Goal: Task Accomplishment & Management: Use online tool/utility

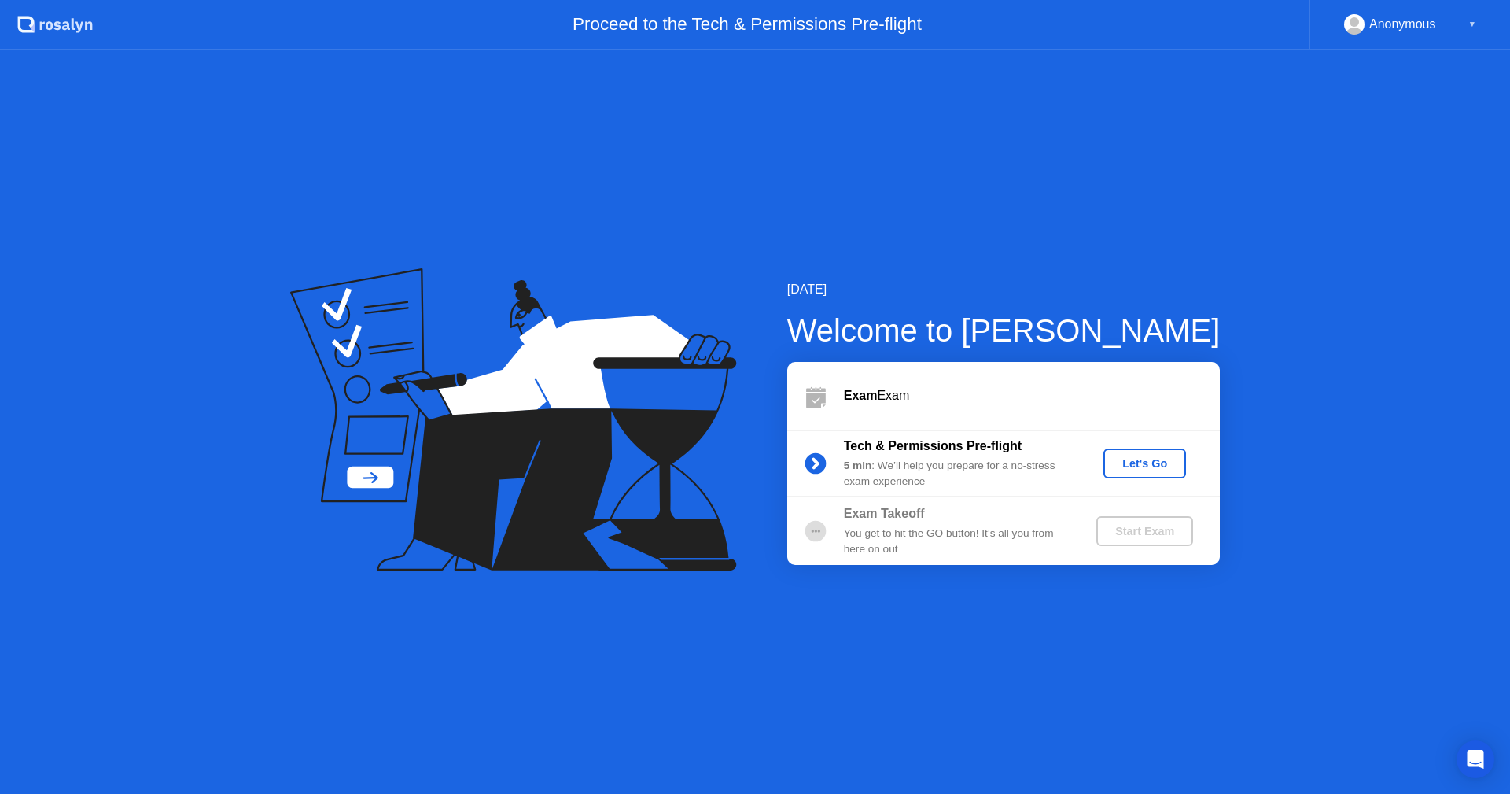
click at [1152, 470] on div "Let's Go" at bounding box center [1145, 463] width 70 height 13
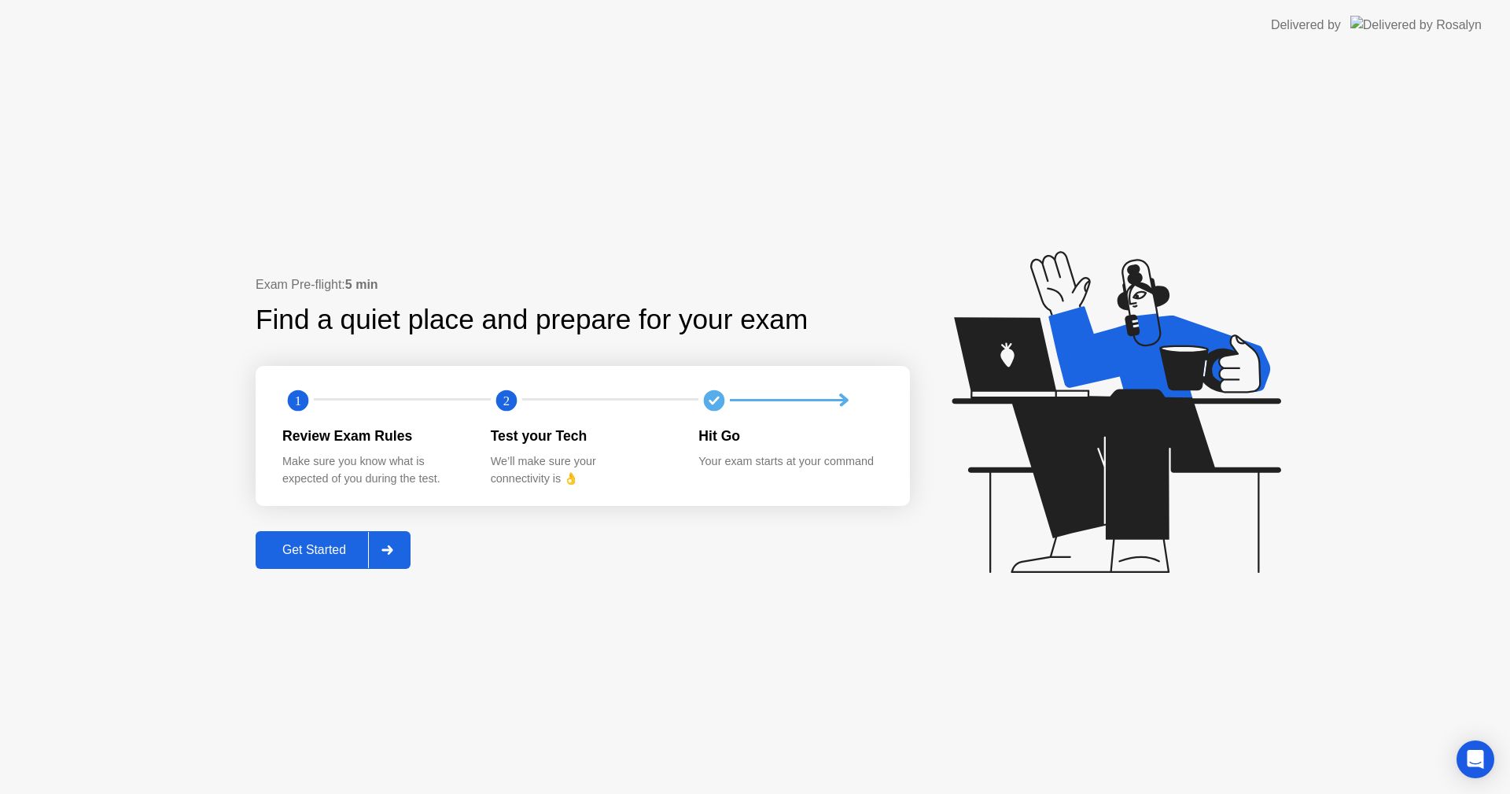
click at [336, 550] on div "Get Started" at bounding box center [314, 550] width 108 height 14
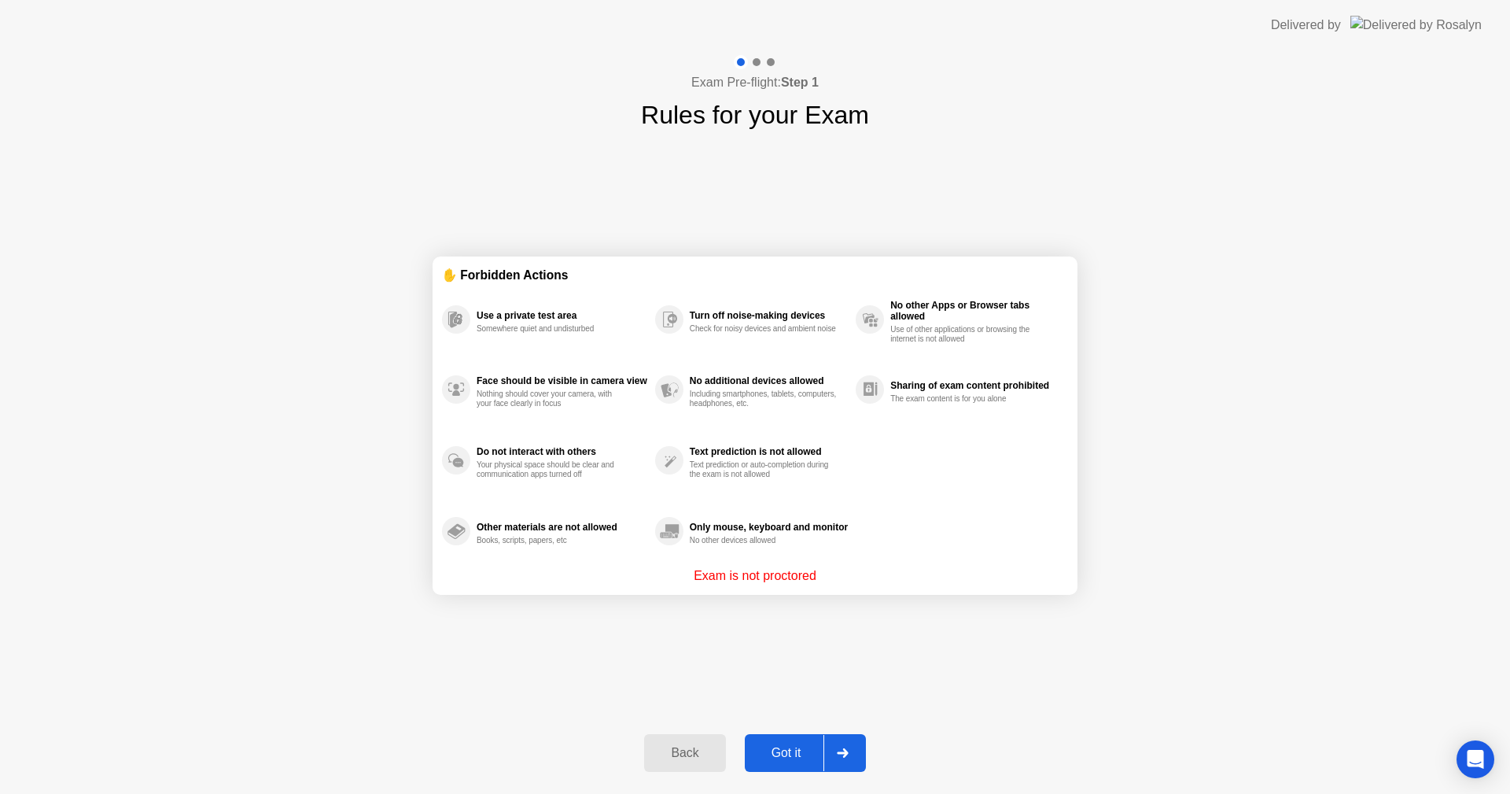
click at [800, 757] on div "Got it" at bounding box center [787, 753] width 74 height 14
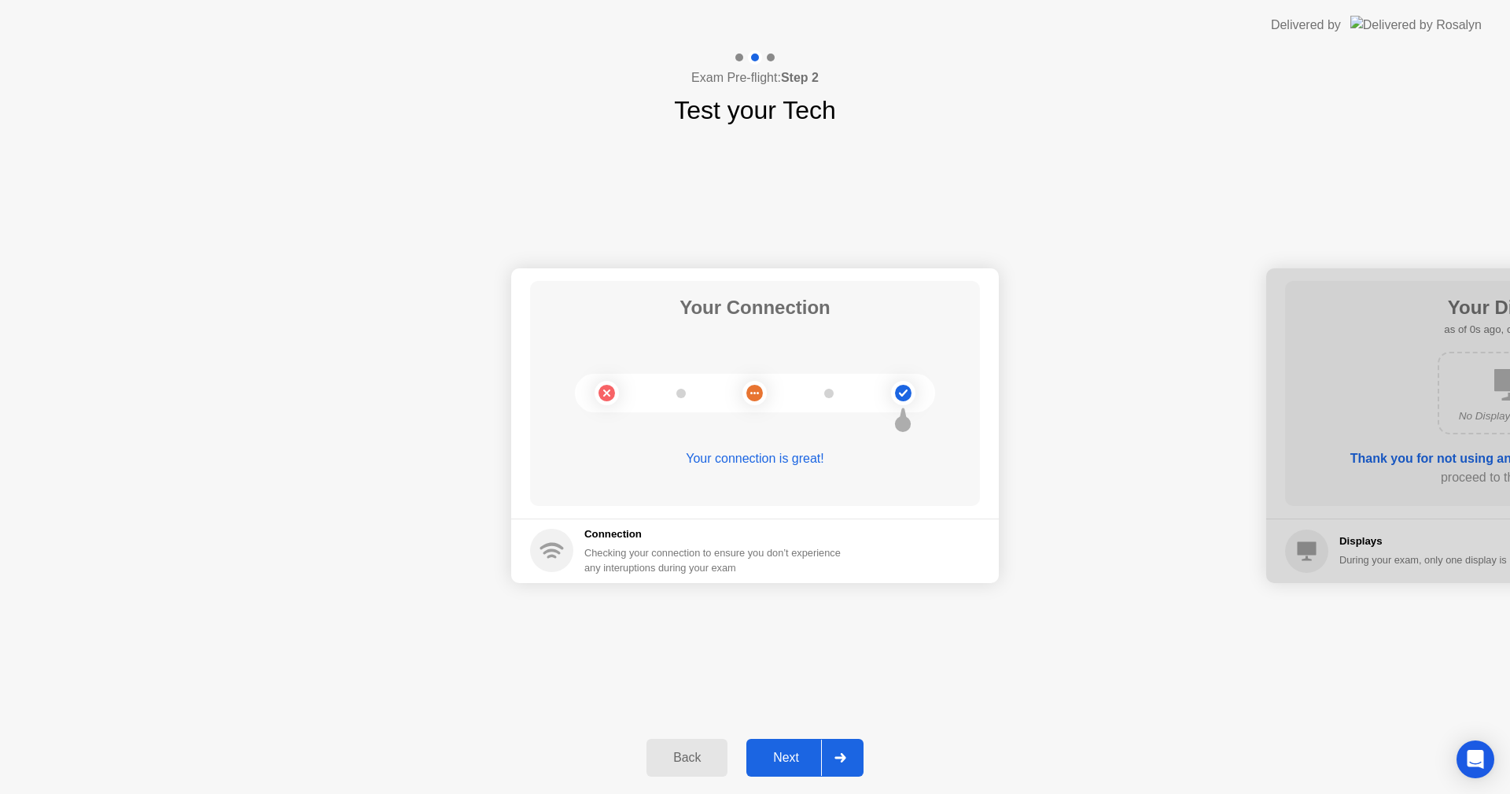
click at [798, 757] on div "Next" at bounding box center [786, 757] width 70 height 14
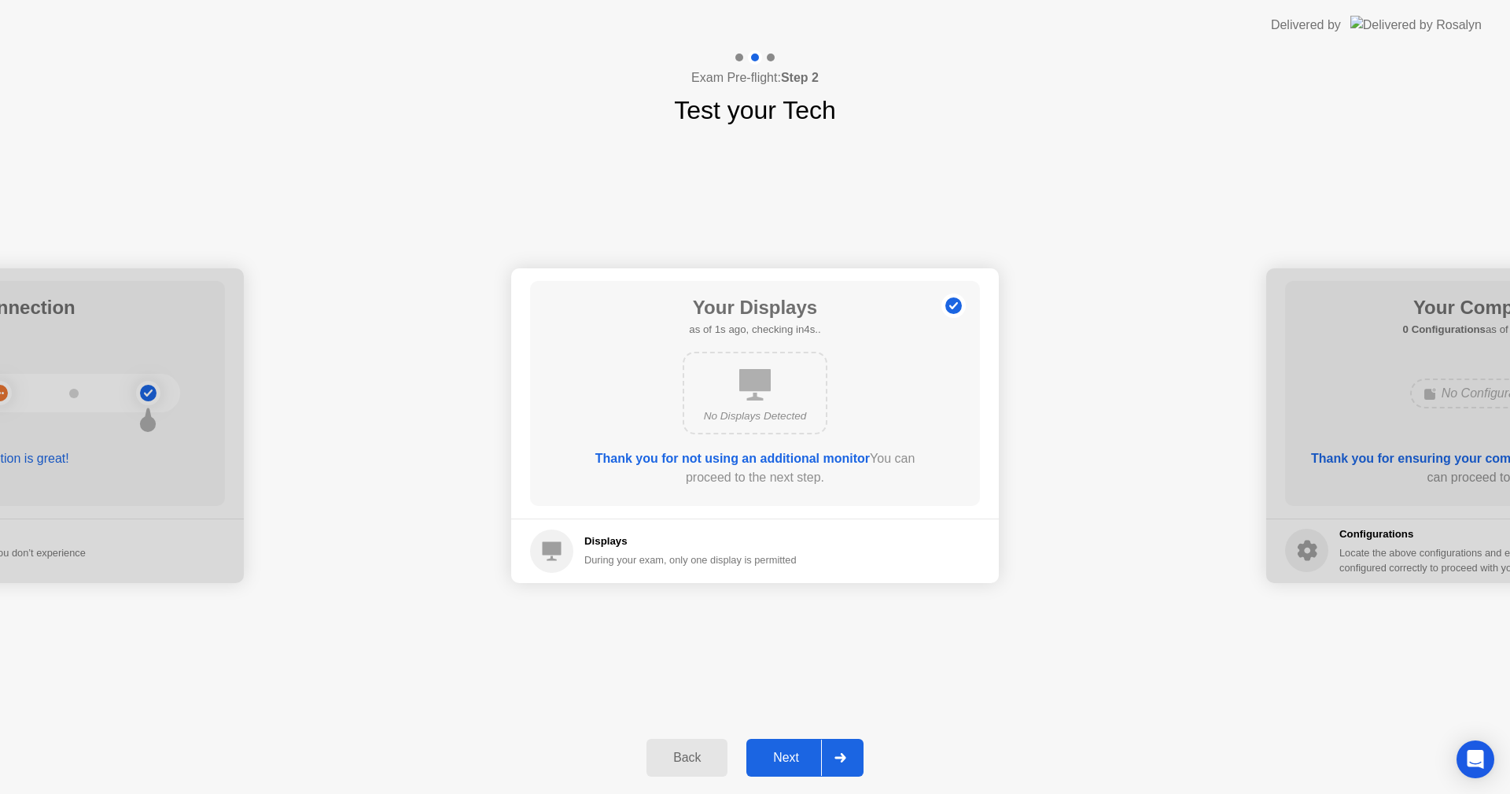
click at [798, 757] on div "Next" at bounding box center [786, 757] width 70 height 14
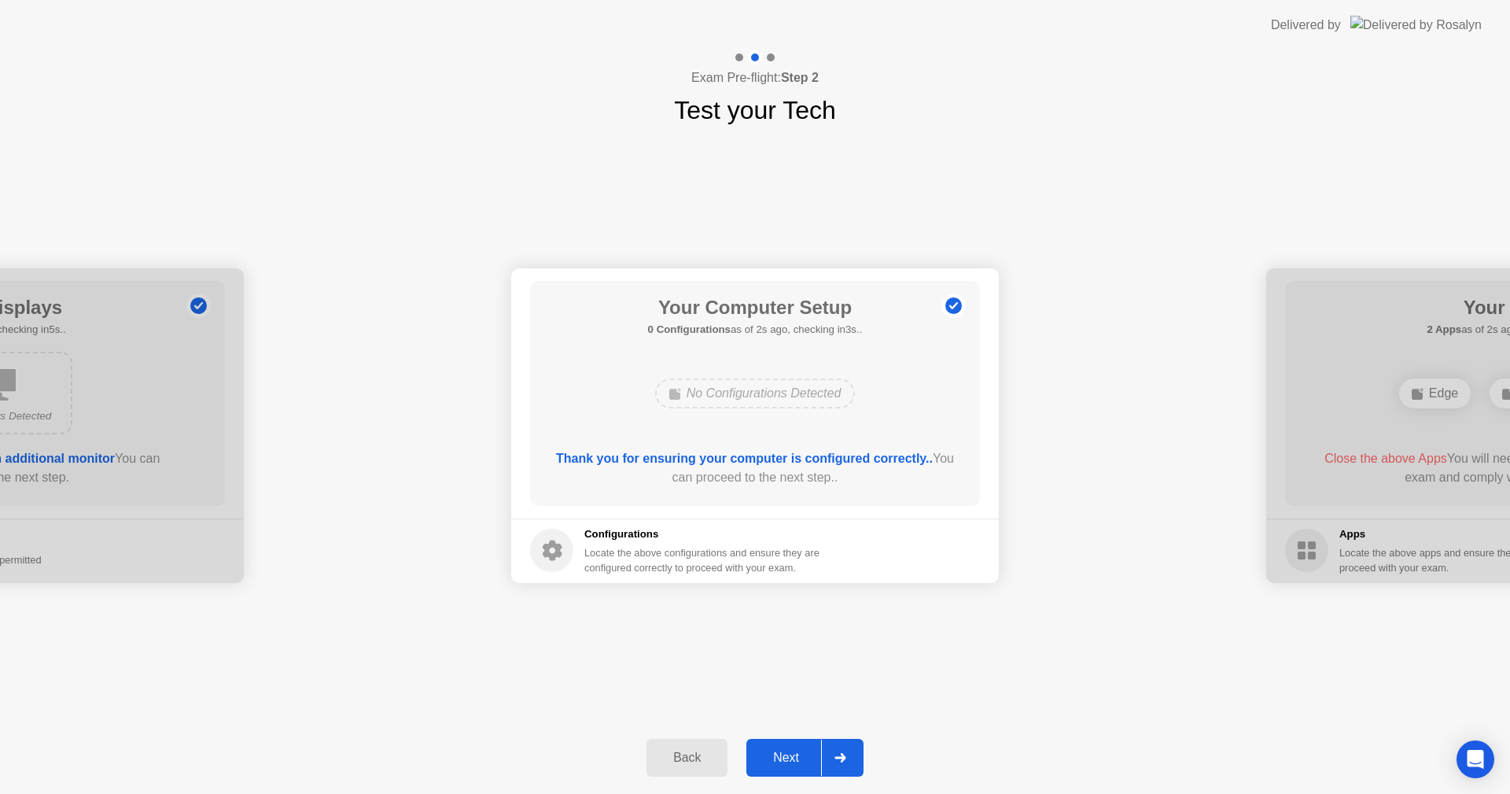
click at [798, 757] on div "Next" at bounding box center [786, 757] width 70 height 14
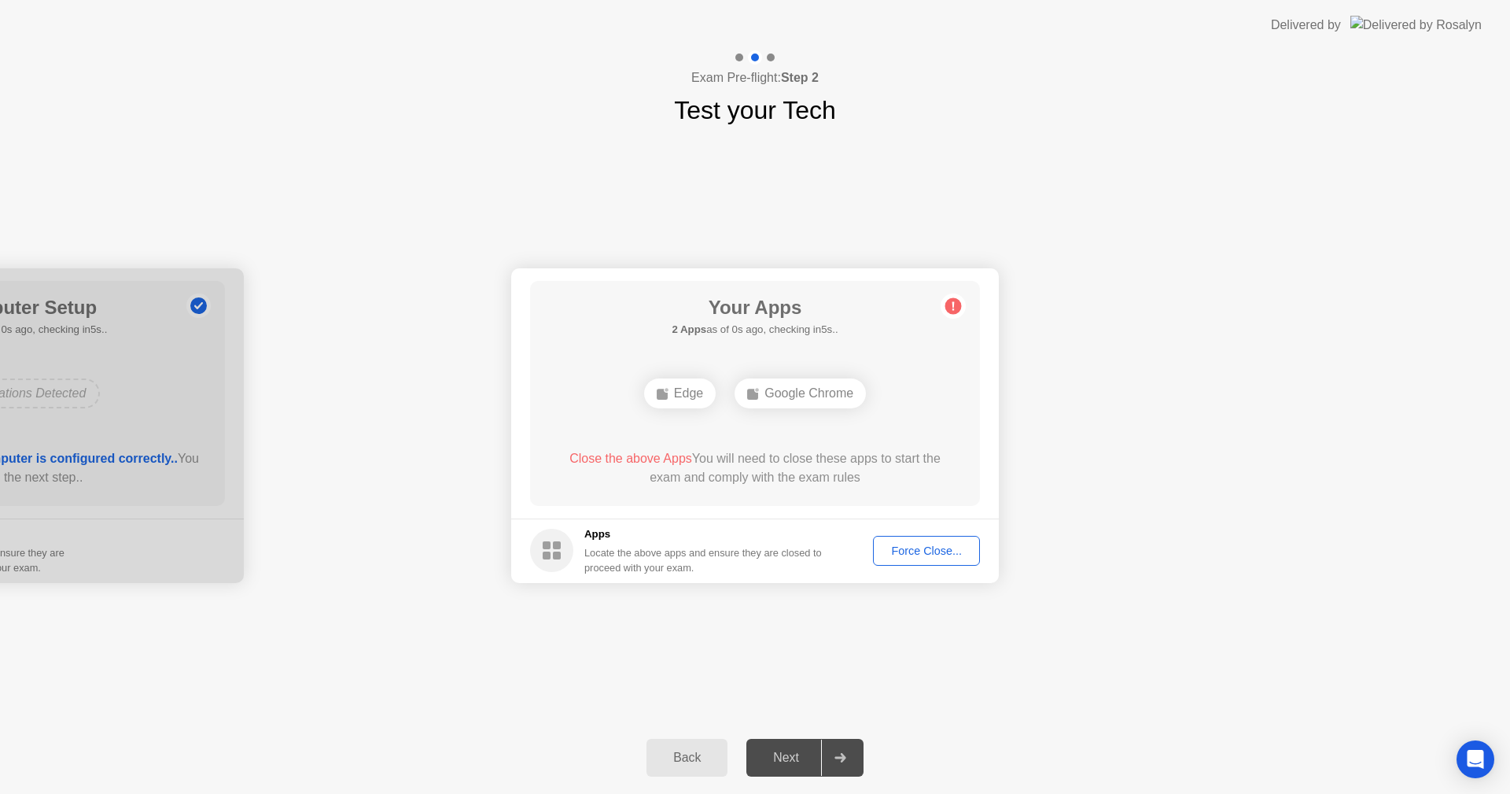
click at [931, 560] on button "Force Close..." at bounding box center [926, 551] width 107 height 30
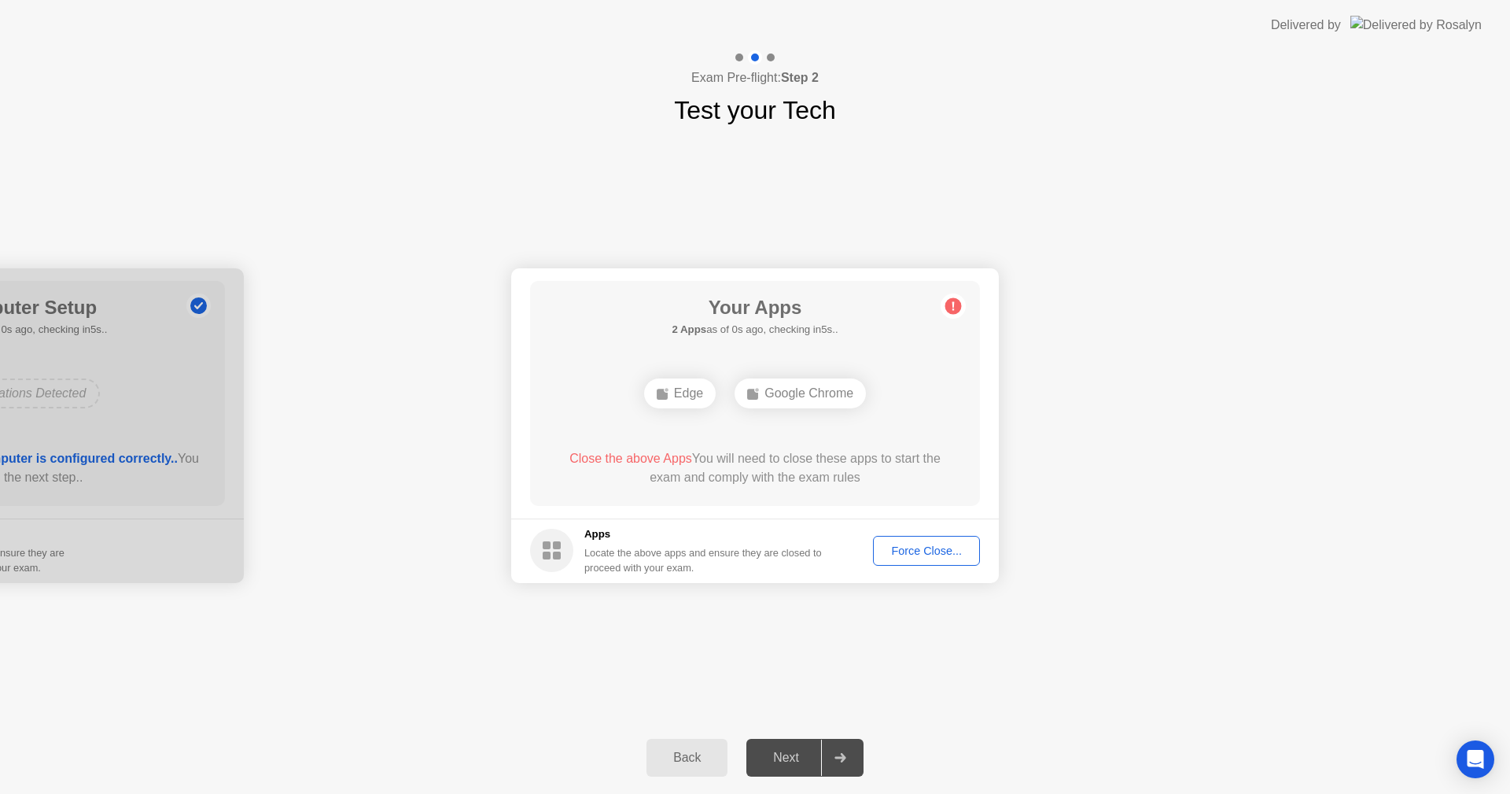
click at [902, 553] on div "Force Close..." at bounding box center [927, 550] width 96 height 13
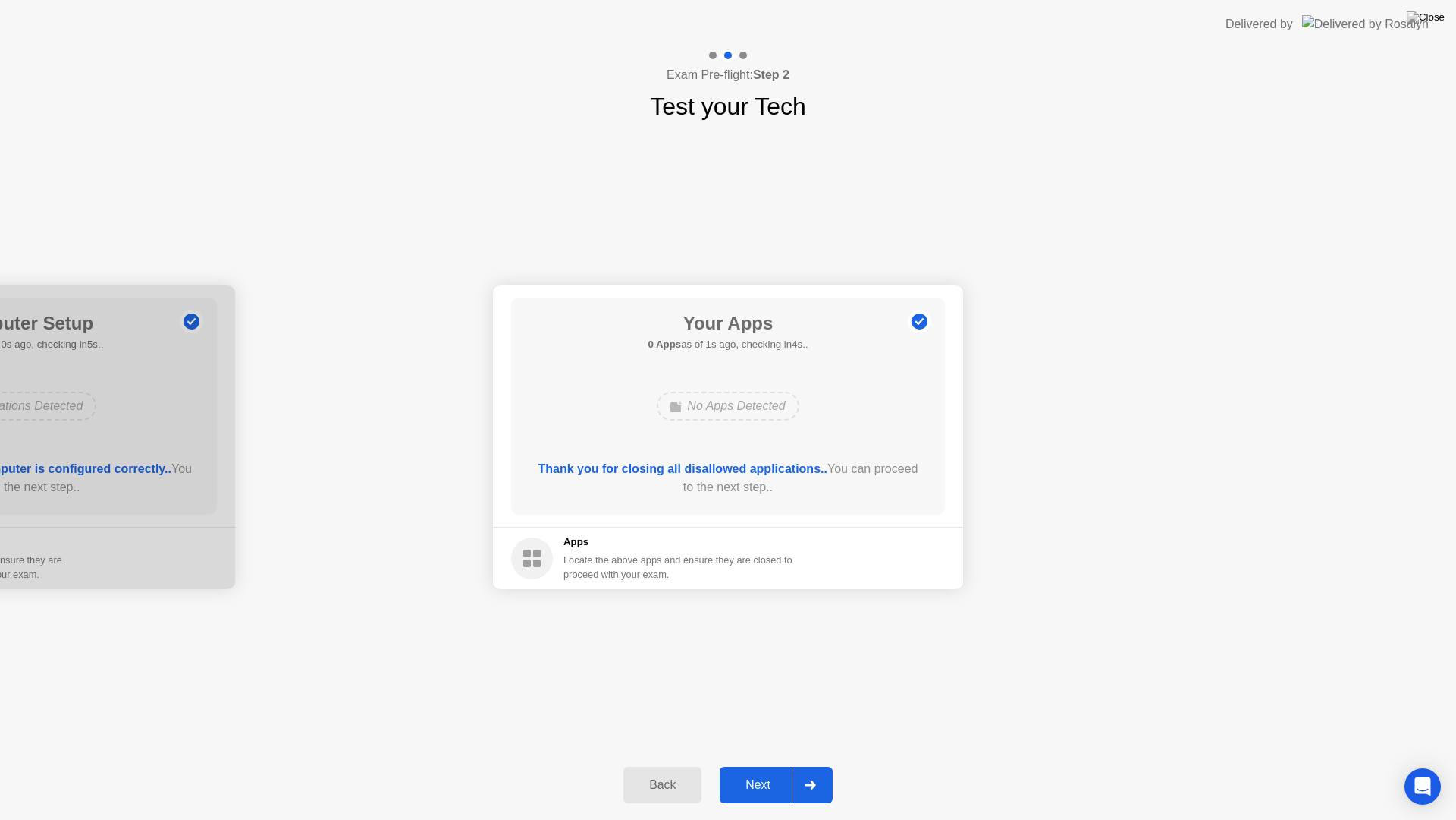
click at [865, 417] on div "No Apps Detected" at bounding box center [728, 406] width 347 height 41
click at [765, 765] on div "Next" at bounding box center [758, 784] width 67 height 14
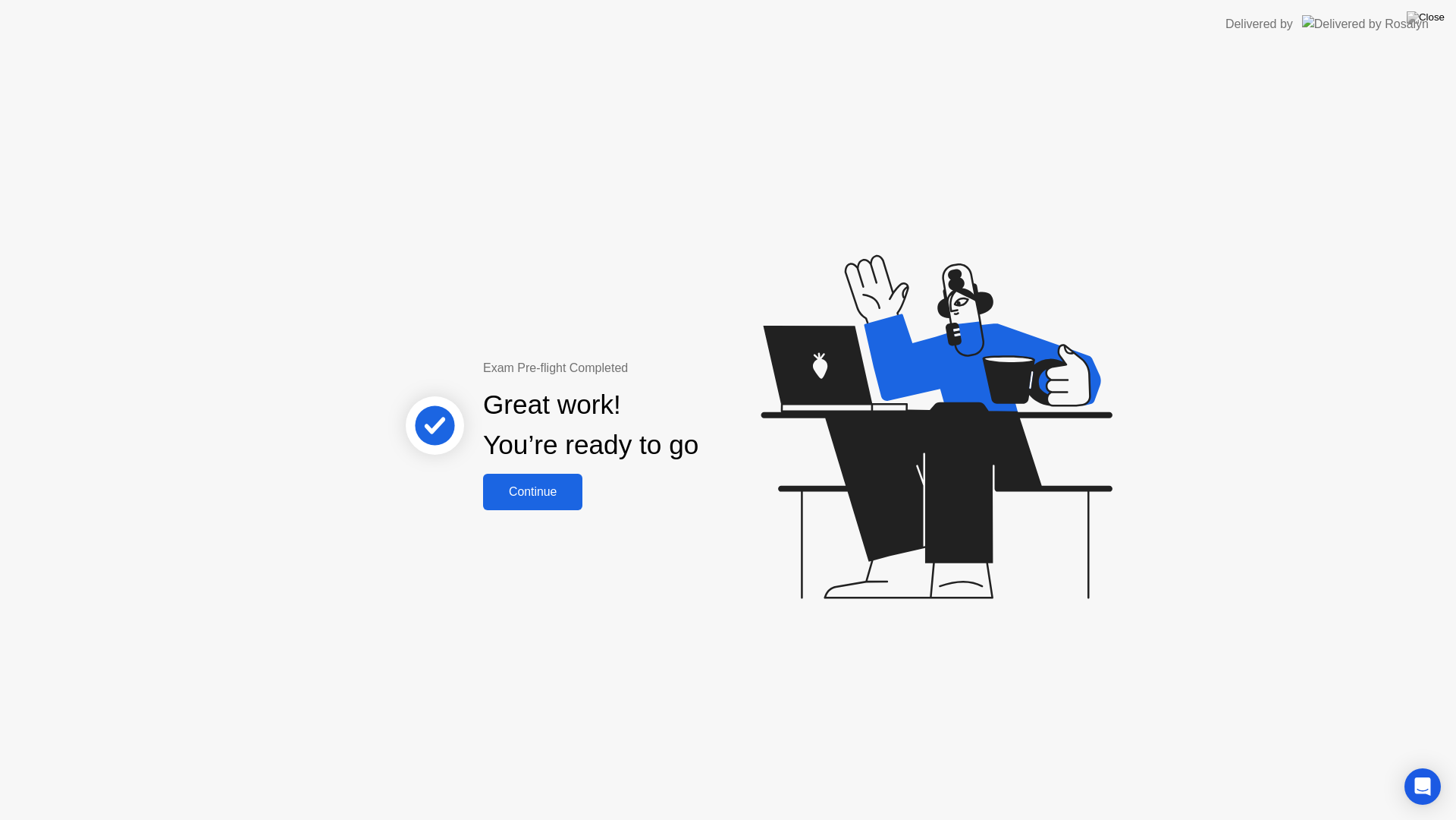
click at [558, 492] on div "Continue" at bounding box center [533, 492] width 91 height 14
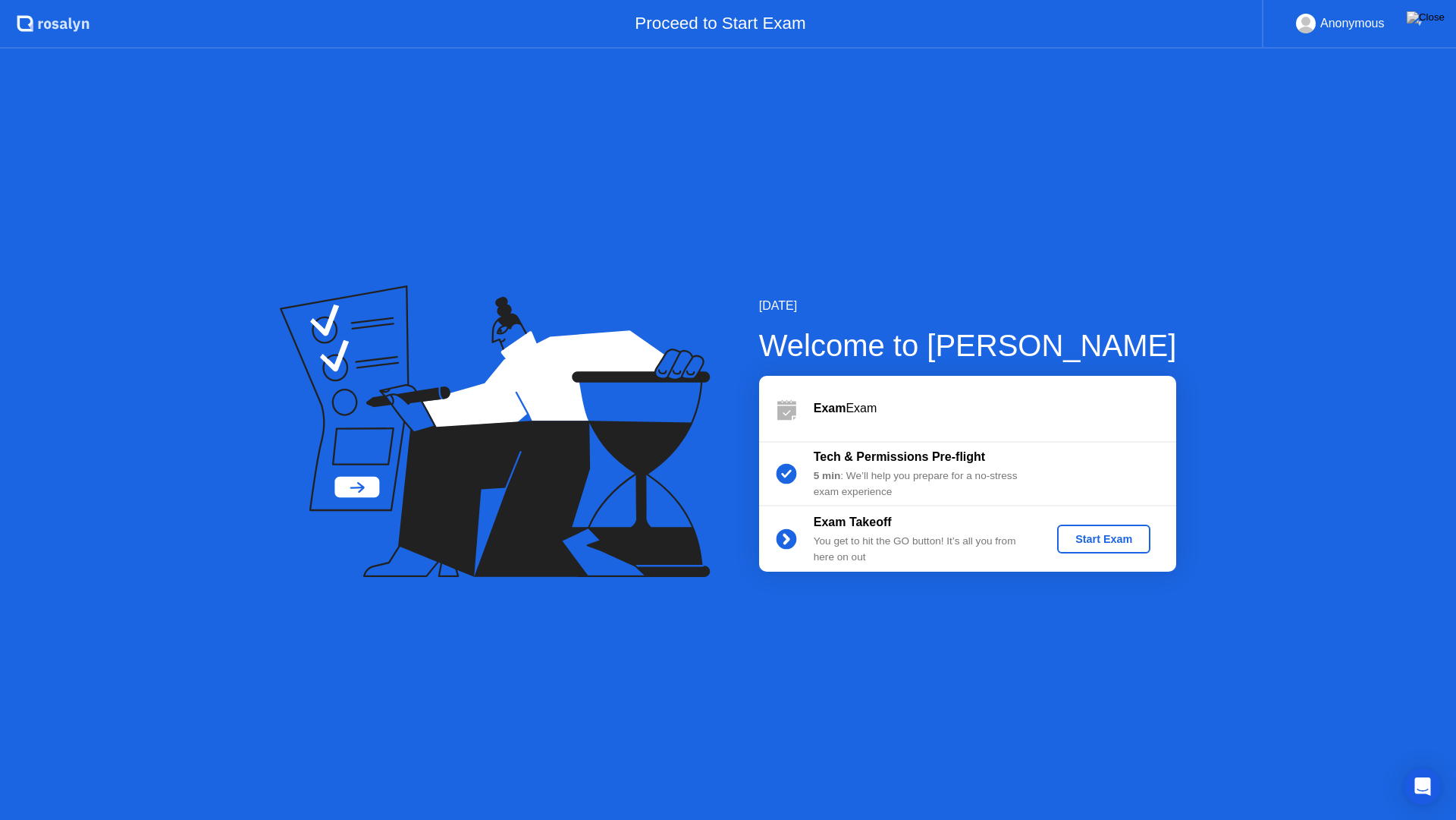
click at [1106, 542] on div "Start Exam" at bounding box center [1104, 538] width 81 height 13
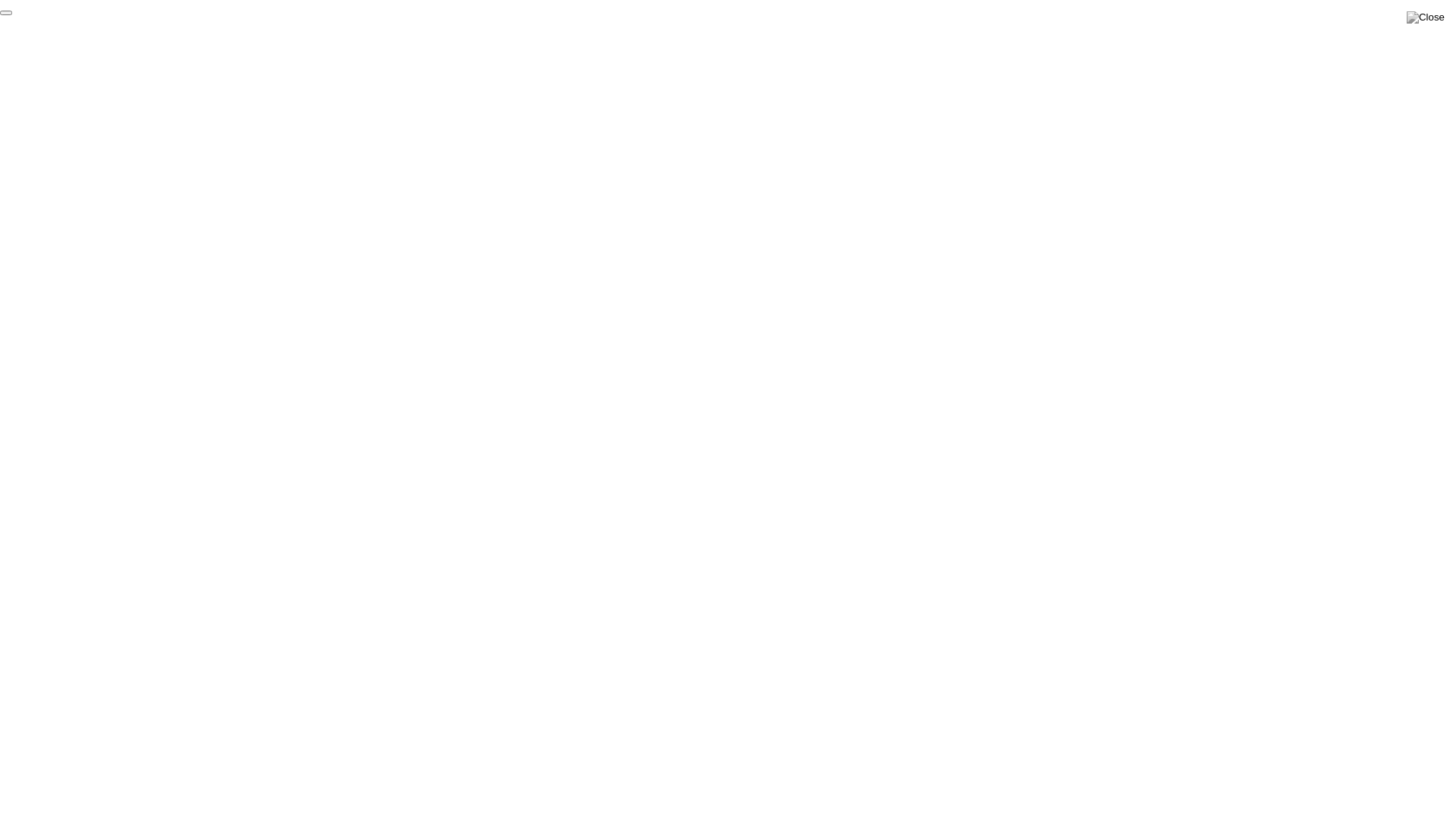
click div "End Proctoring Session"
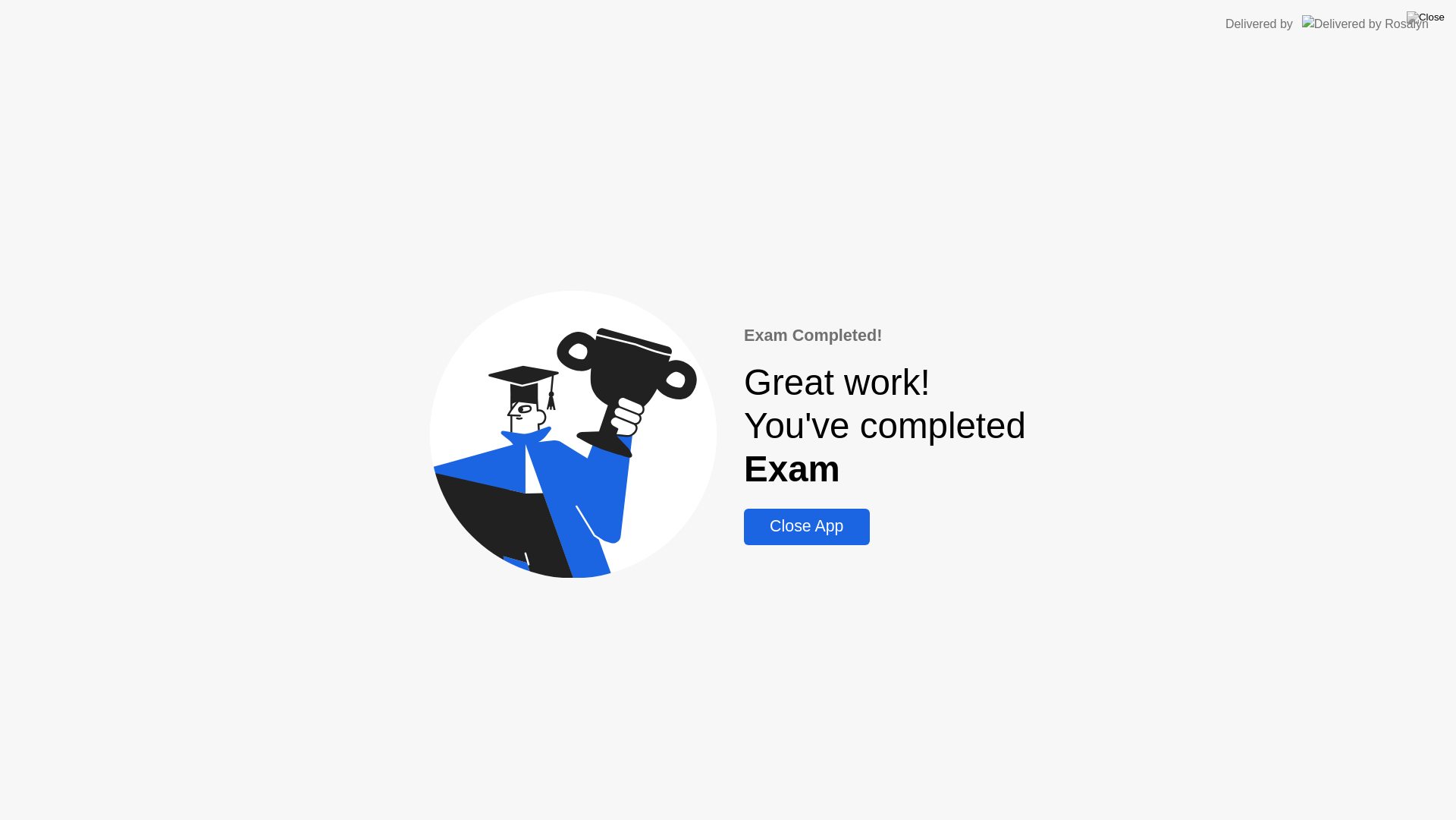
click at [836, 532] on div "Close App" at bounding box center [806, 527] width 116 height 19
